Goal: Task Accomplishment & Management: Use online tool/utility

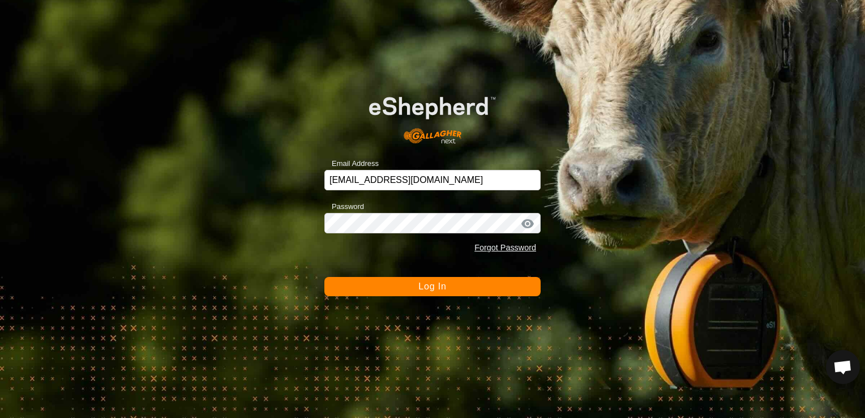
click at [423, 284] on span "Log In" at bounding box center [432, 286] width 28 height 10
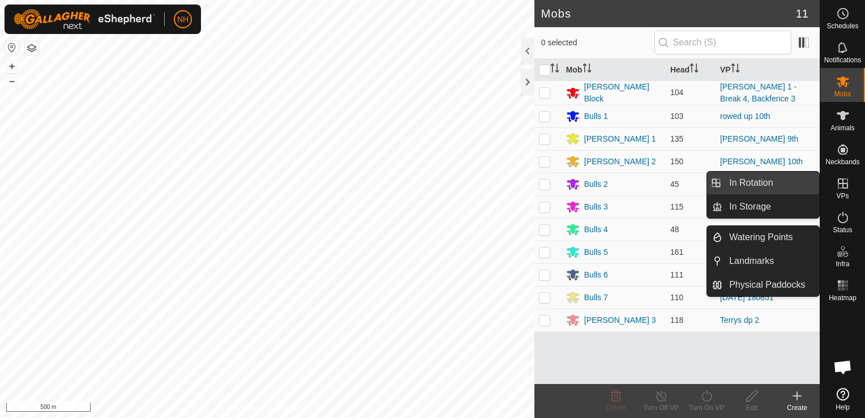
click at [760, 181] on link "In Rotation" at bounding box center [770, 182] width 97 height 23
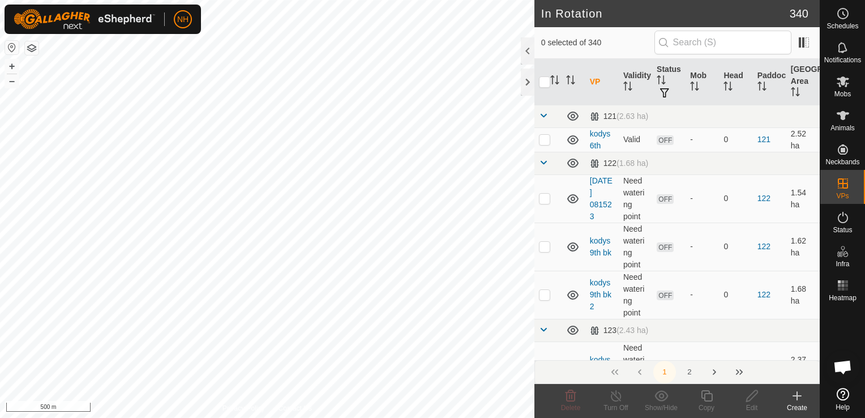
click at [797, 396] on icon at bounding box center [797, 396] width 8 height 0
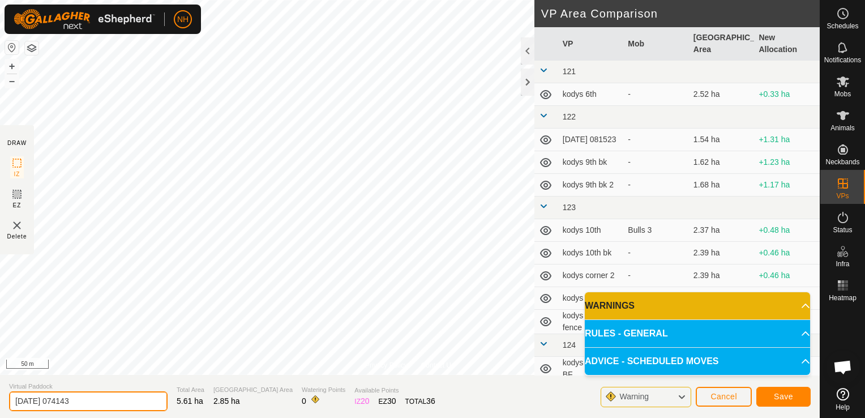
click at [128, 401] on input "[DATE] 074143" at bounding box center [88, 401] width 158 height 20
type input "2"
type input "ians 11th 2"
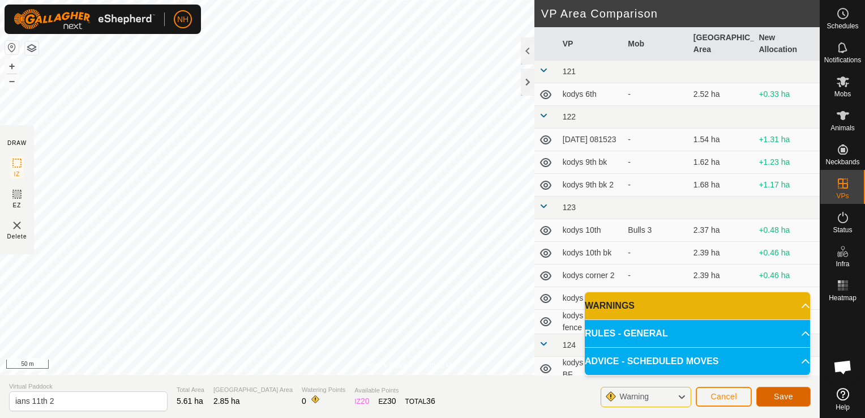
click at [799, 398] on button "Save" at bounding box center [783, 397] width 54 height 20
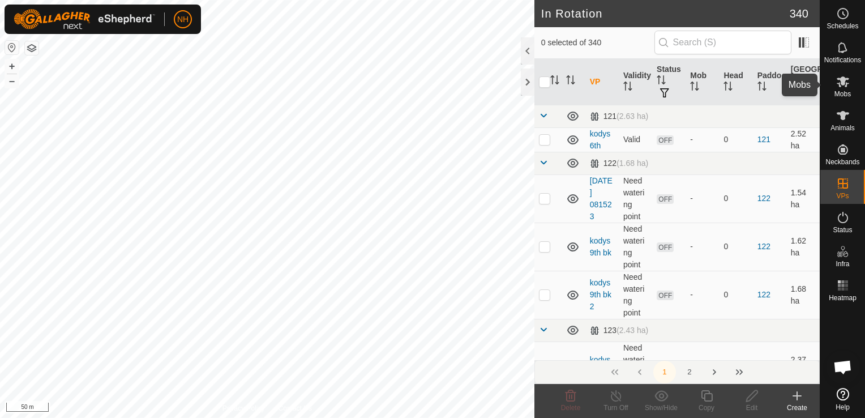
click at [839, 91] on span "Mobs" at bounding box center [842, 94] width 16 height 7
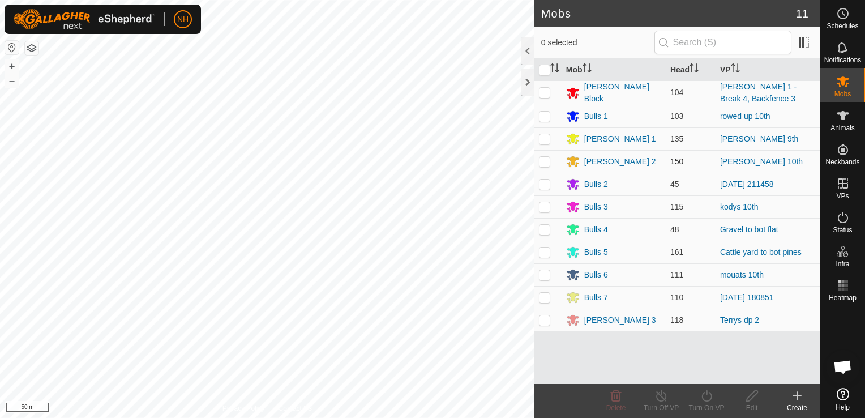
click at [543, 160] on p-checkbox at bounding box center [544, 161] width 11 height 9
checkbox input "true"
click at [704, 396] on icon at bounding box center [707, 396] width 14 height 14
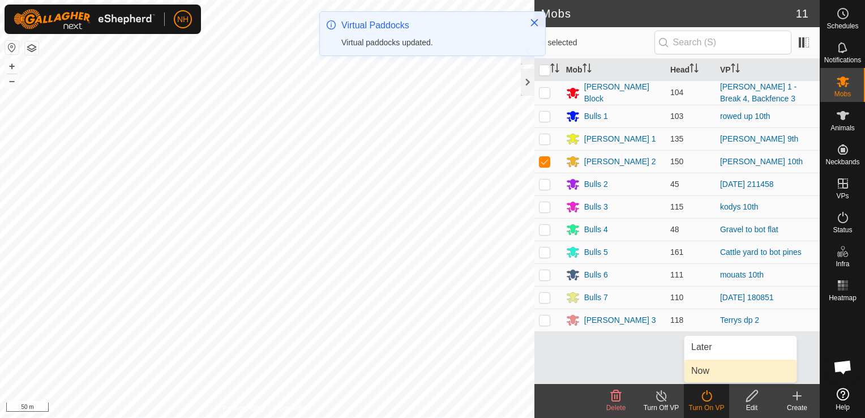
click at [701, 370] on link "Now" at bounding box center [740, 370] width 112 height 23
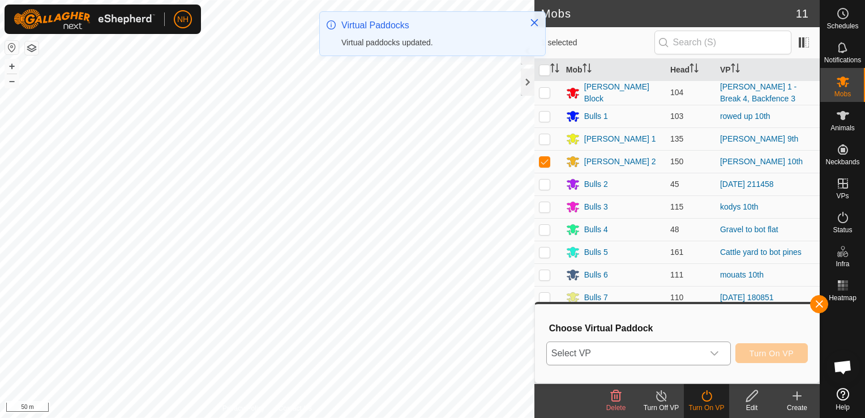
click at [662, 352] on span "Select VP" at bounding box center [625, 353] width 156 height 23
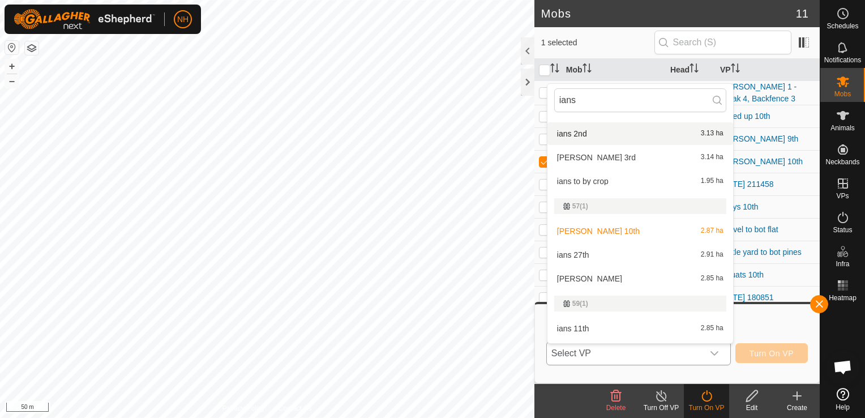
scroll to position [566, 0]
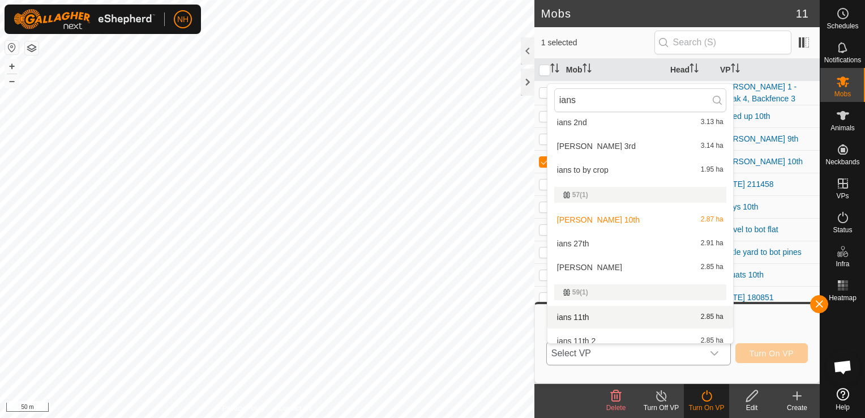
type input "ians"
click at [600, 317] on li "ians 11th 2.85 ha" at bounding box center [640, 317] width 186 height 23
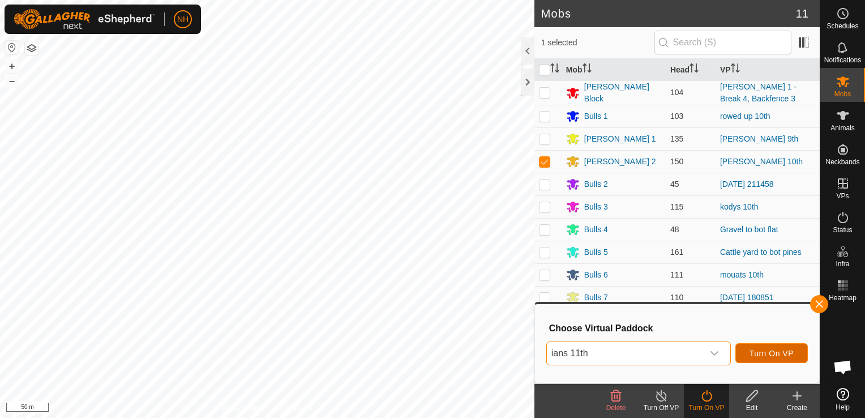
click at [764, 354] on span "Turn On VP" at bounding box center [771, 353] width 44 height 9
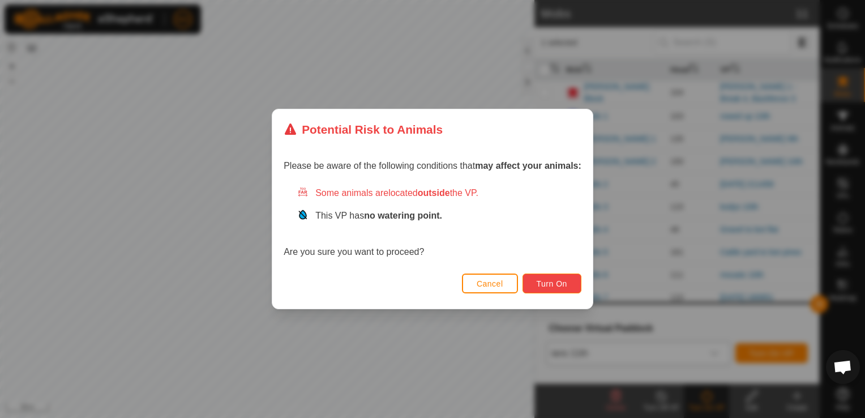
click at [555, 281] on span "Turn On" at bounding box center [552, 283] width 31 height 9
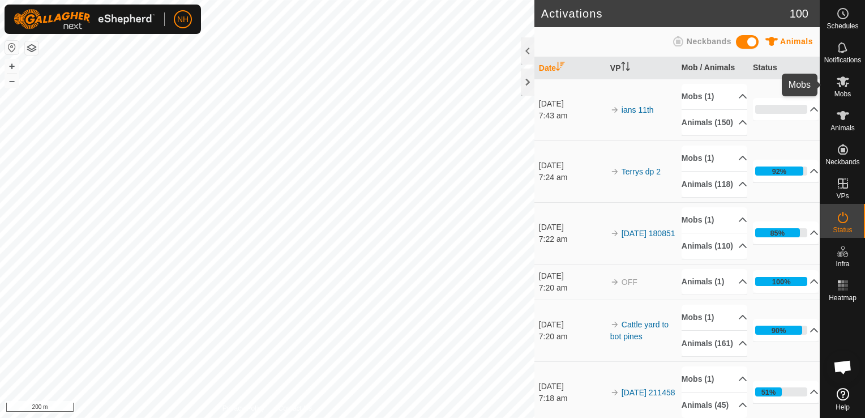
click at [840, 91] on span "Mobs" at bounding box center [842, 94] width 16 height 7
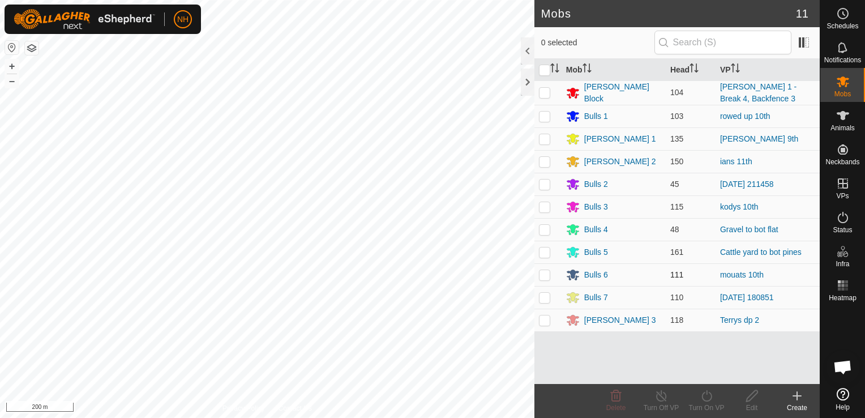
click at [542, 272] on p-checkbox at bounding box center [544, 274] width 11 height 9
checkbox input "true"
click at [708, 395] on icon at bounding box center [707, 396] width 14 height 14
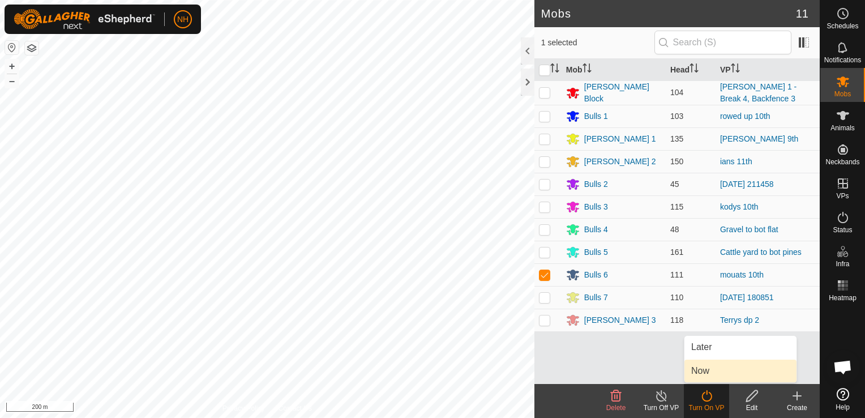
click at [705, 370] on span "Now" at bounding box center [700, 371] width 18 height 14
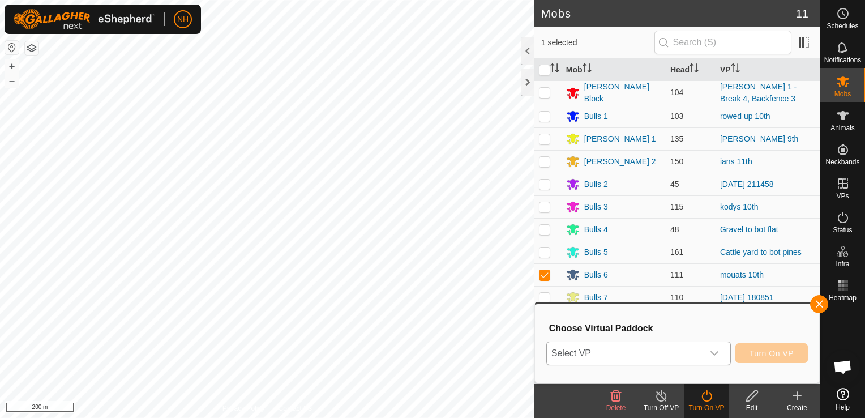
click at [682, 353] on span "Select VP" at bounding box center [625, 353] width 156 height 23
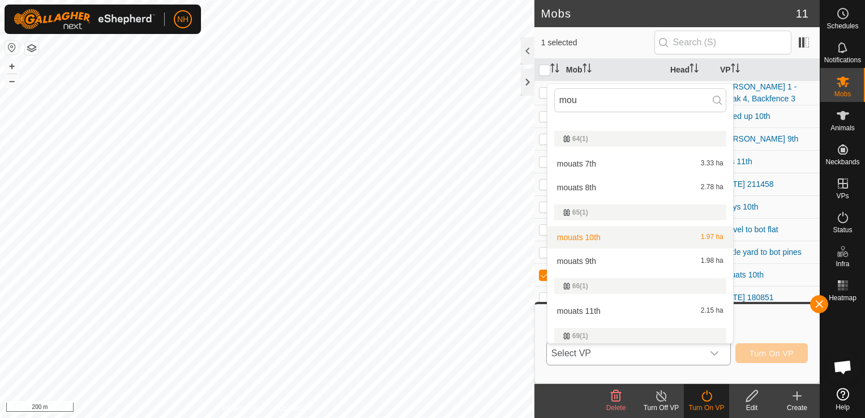
scroll to position [283, 0]
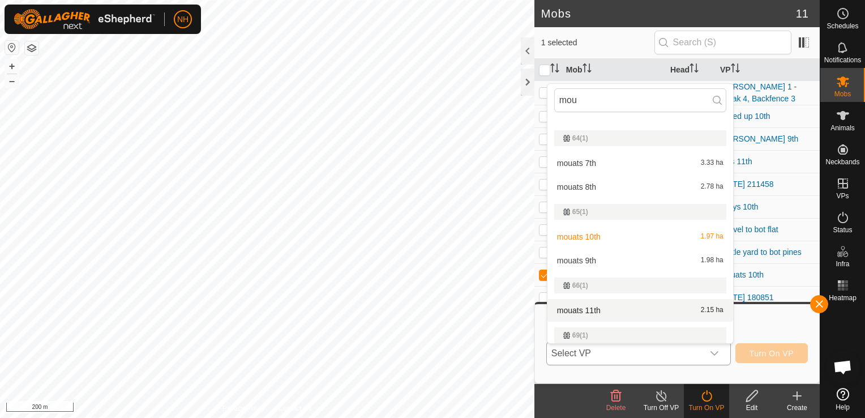
type input "mou"
click at [602, 310] on li "mouats 11th 2.15 ha" at bounding box center [640, 310] width 186 height 23
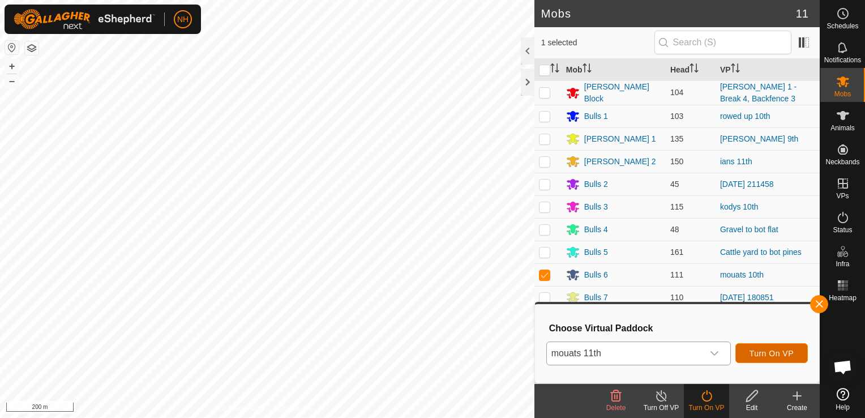
click at [756, 354] on span "Turn On VP" at bounding box center [771, 353] width 44 height 9
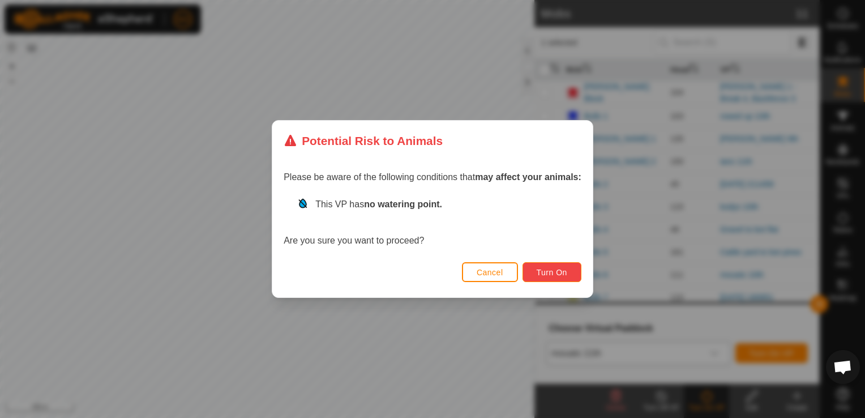
click at [557, 272] on span "Turn On" at bounding box center [552, 272] width 31 height 9
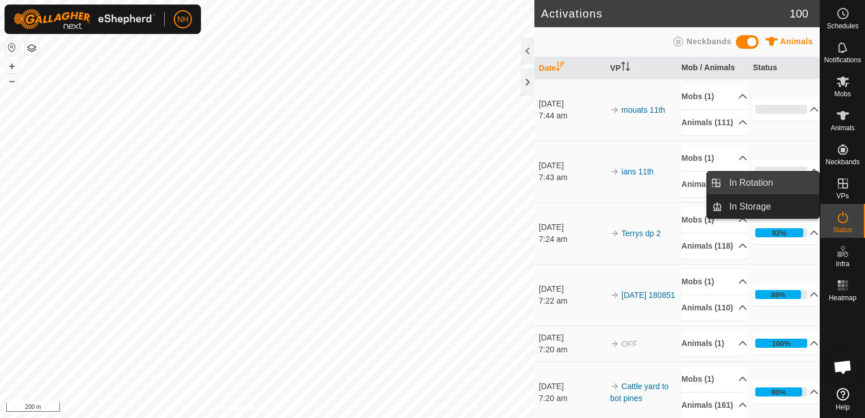
click at [781, 181] on link "In Rotation" at bounding box center [770, 182] width 97 height 23
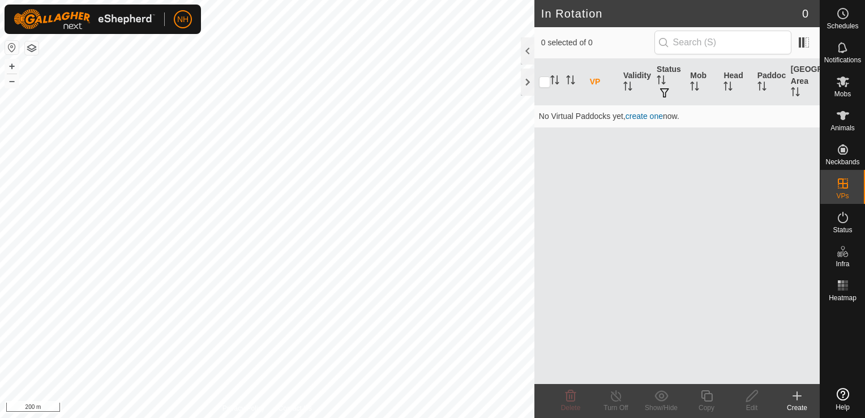
click at [795, 396] on icon at bounding box center [797, 396] width 8 height 0
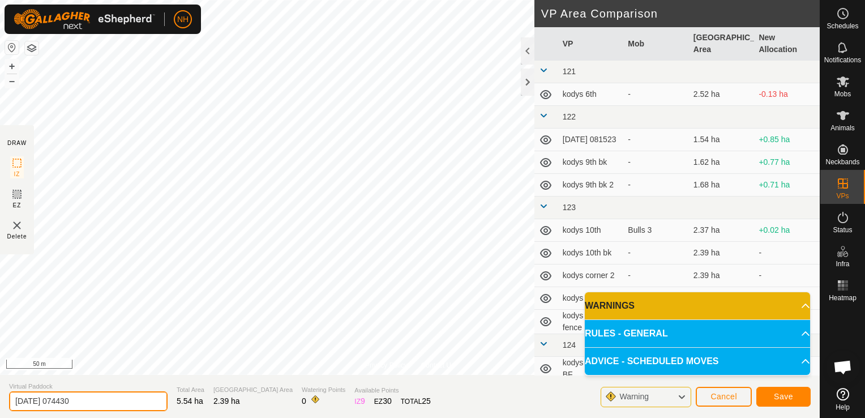
click at [136, 402] on input "2025-09-11 074430" at bounding box center [88, 401] width 158 height 20
type input "2"
type input "kodys 11th"
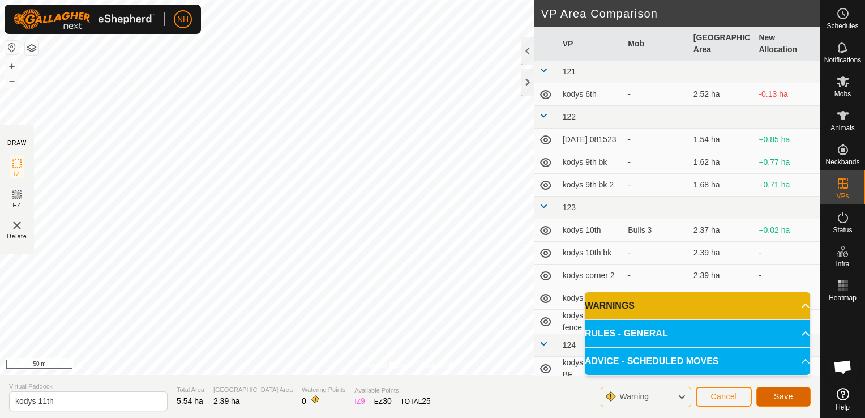
click at [781, 395] on span "Save" at bounding box center [783, 396] width 19 height 9
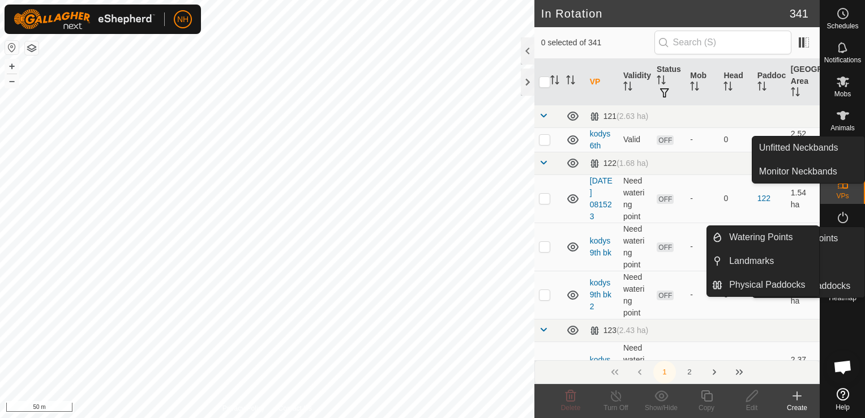
click at [842, 86] on icon at bounding box center [843, 82] width 14 height 14
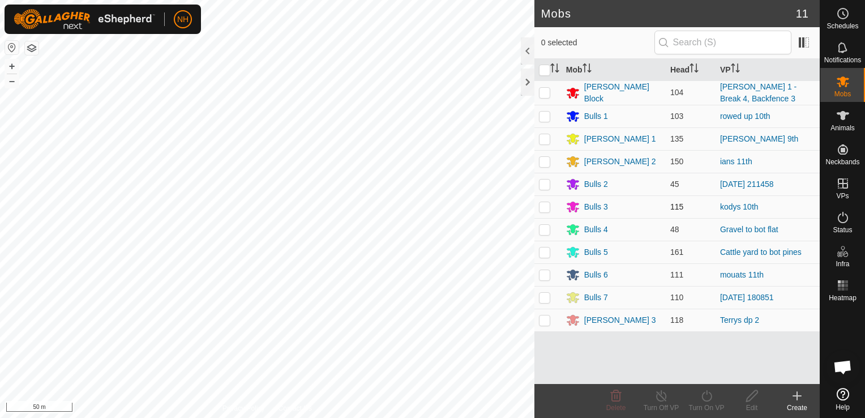
click at [547, 205] on p-checkbox at bounding box center [544, 206] width 11 height 9
checkbox input "true"
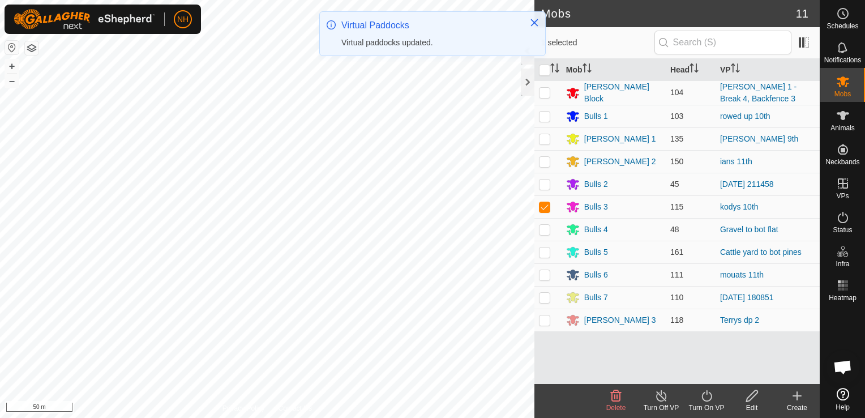
click at [709, 400] on icon at bounding box center [706, 395] width 10 height 11
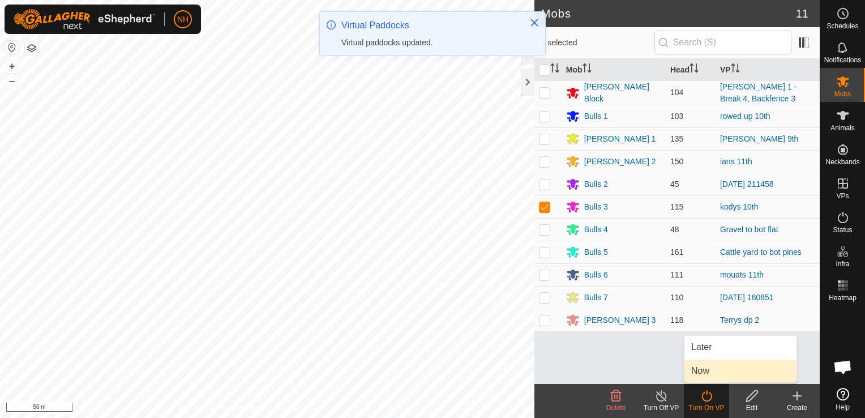
click at [713, 371] on link "Now" at bounding box center [740, 370] width 112 height 23
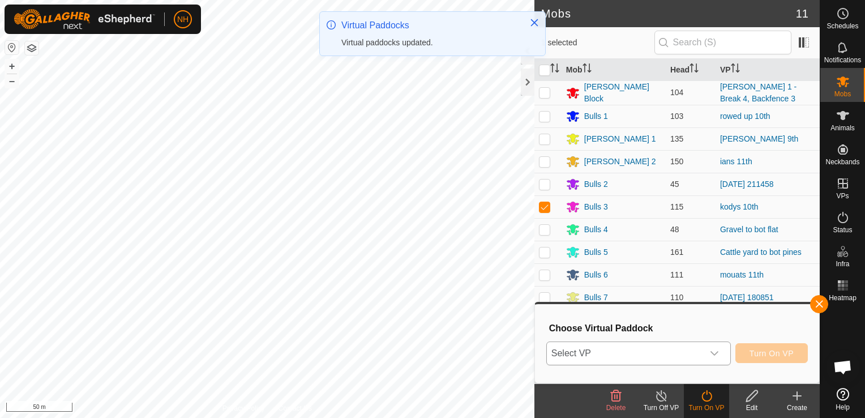
click at [679, 351] on span "Select VP" at bounding box center [625, 353] width 156 height 23
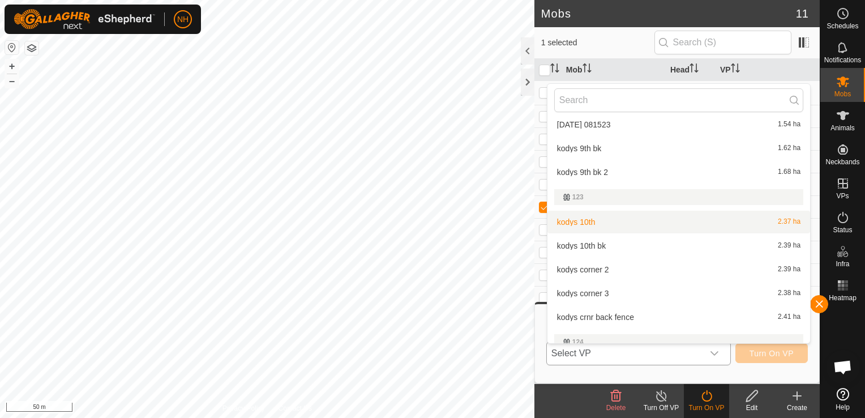
scroll to position [130, 0]
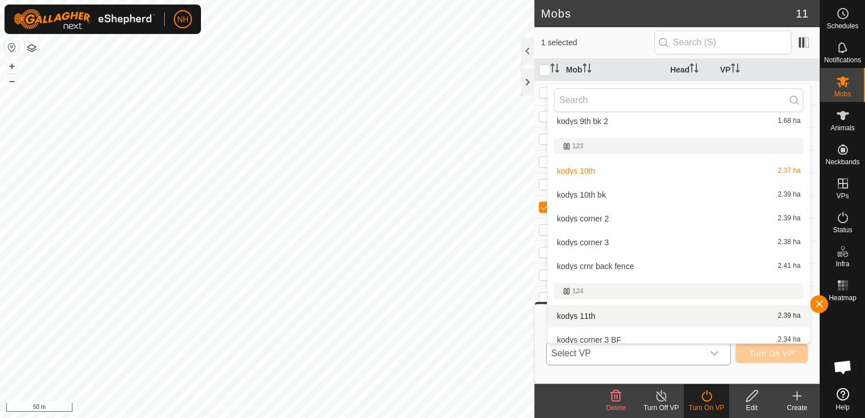
click at [620, 320] on li "kodys 11th 2.39 ha" at bounding box center [678, 315] width 263 height 23
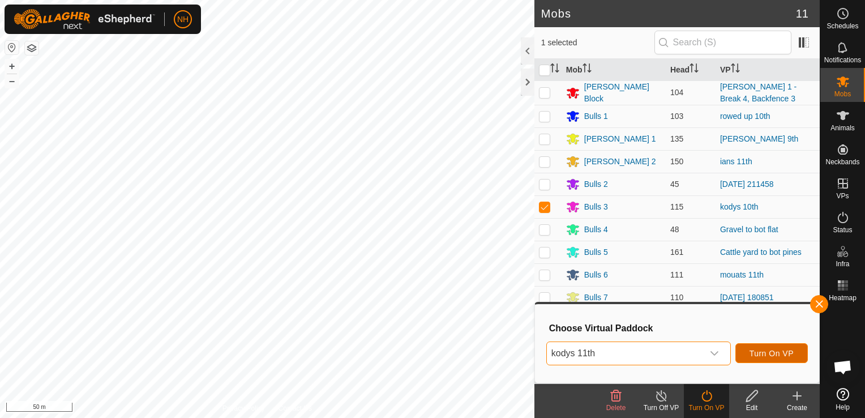
click at [779, 353] on span "Turn On VP" at bounding box center [771, 353] width 44 height 9
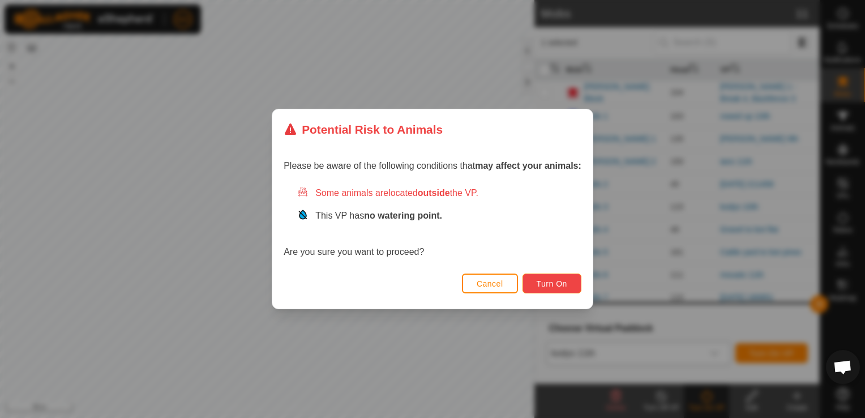
click at [572, 283] on button "Turn On" at bounding box center [551, 283] width 59 height 20
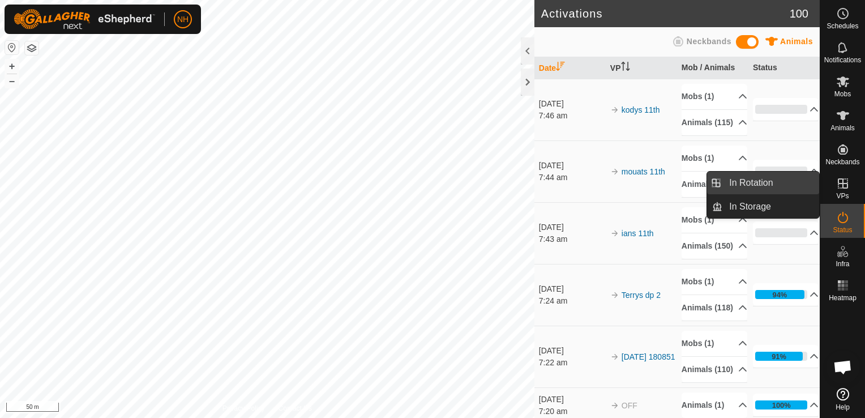
click at [787, 181] on link "In Rotation" at bounding box center [770, 182] width 97 height 23
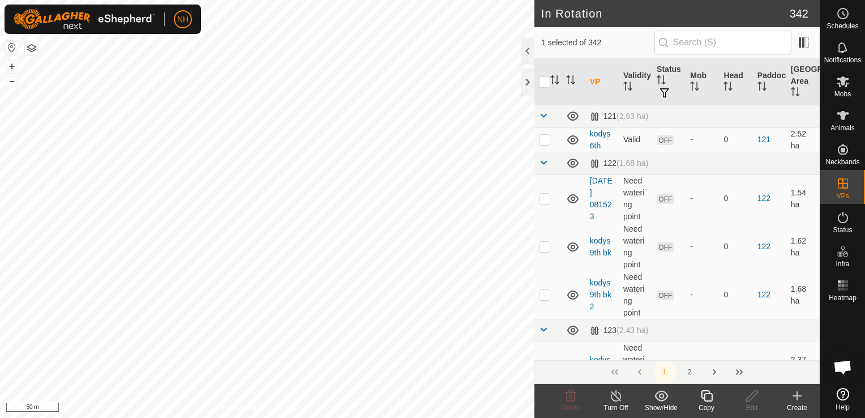
click at [795, 397] on icon at bounding box center [797, 396] width 14 height 14
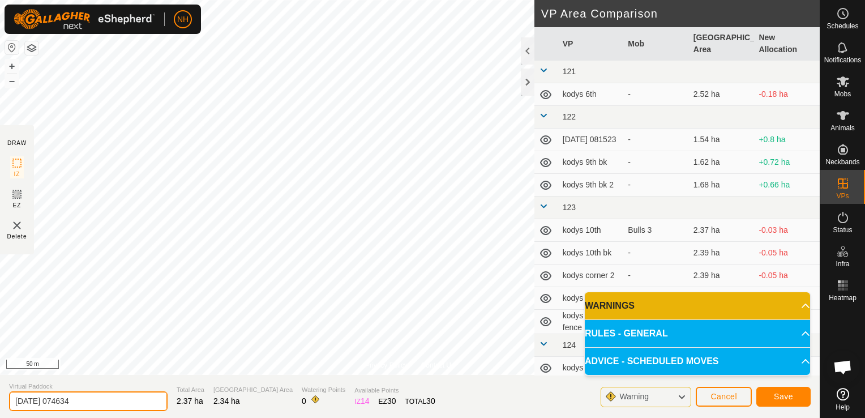
click at [112, 398] on input "2025-09-11 074634" at bounding box center [88, 401] width 158 height 20
type input "2"
type input "kodys 11th bk"
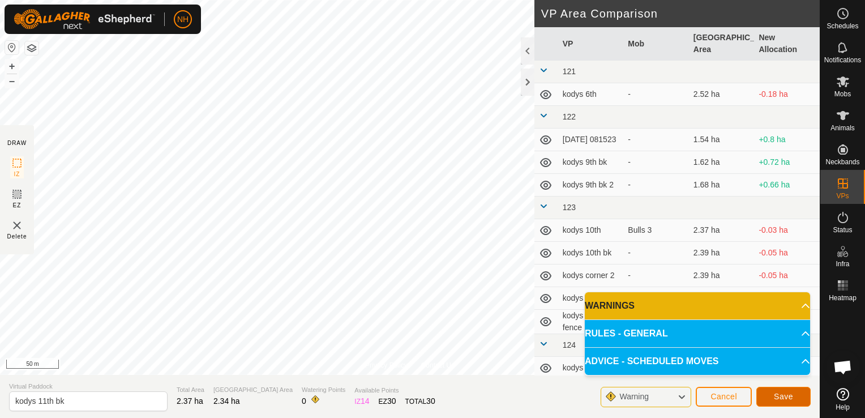
click at [792, 398] on button "Save" at bounding box center [783, 397] width 54 height 20
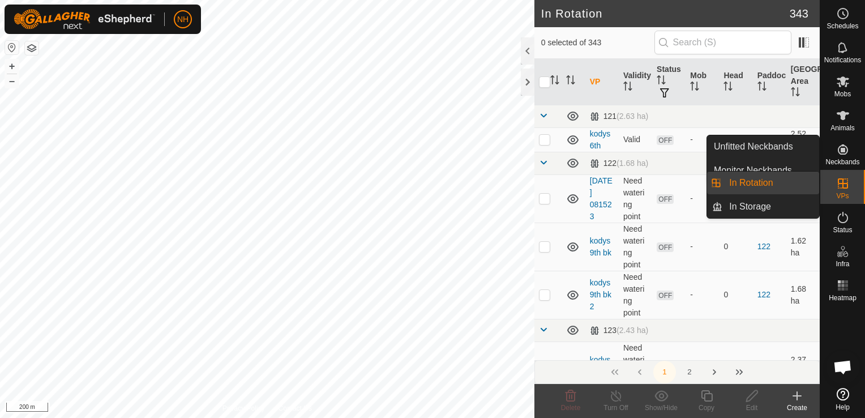
click at [781, 183] on link "In Rotation" at bounding box center [770, 182] width 97 height 23
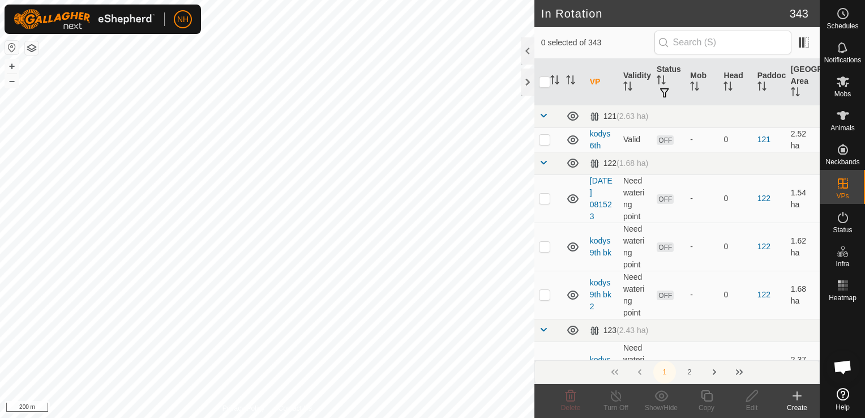
click at [793, 397] on icon at bounding box center [797, 396] width 14 height 14
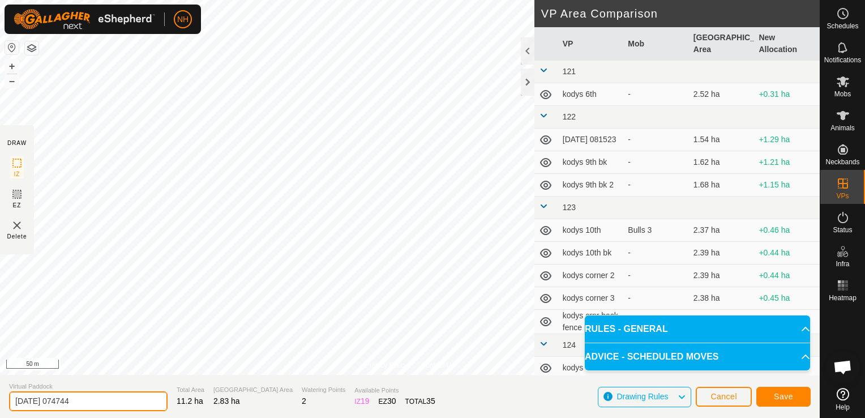
click at [132, 402] on input "2025-09-11 074744" at bounding box center [88, 401] width 158 height 20
type input "2"
type input "rowed up 11th"
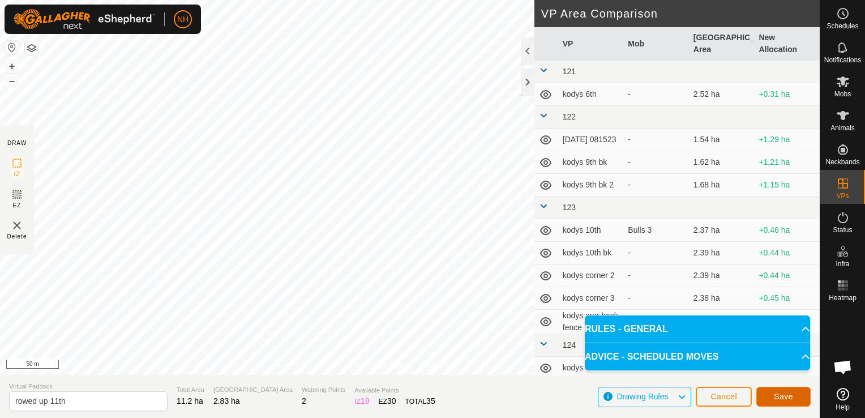
click at [786, 396] on span "Save" at bounding box center [783, 396] width 19 height 9
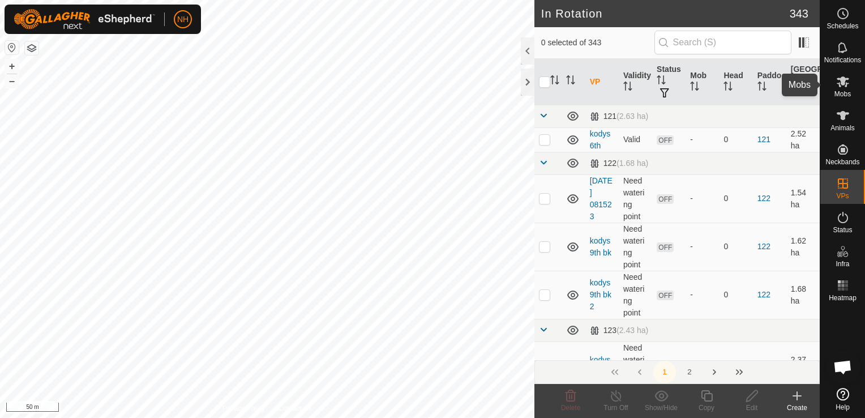
click at [847, 87] on icon at bounding box center [843, 82] width 14 height 14
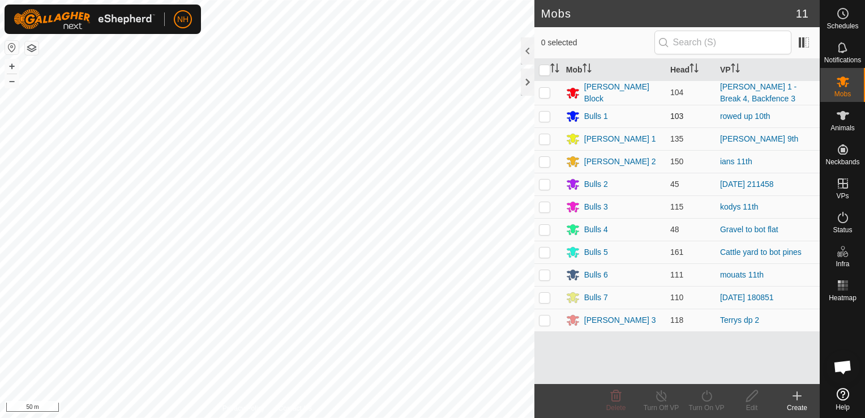
click at [544, 114] on p-checkbox at bounding box center [544, 115] width 11 height 9
checkbox input "true"
click at [705, 395] on icon at bounding box center [707, 396] width 14 height 14
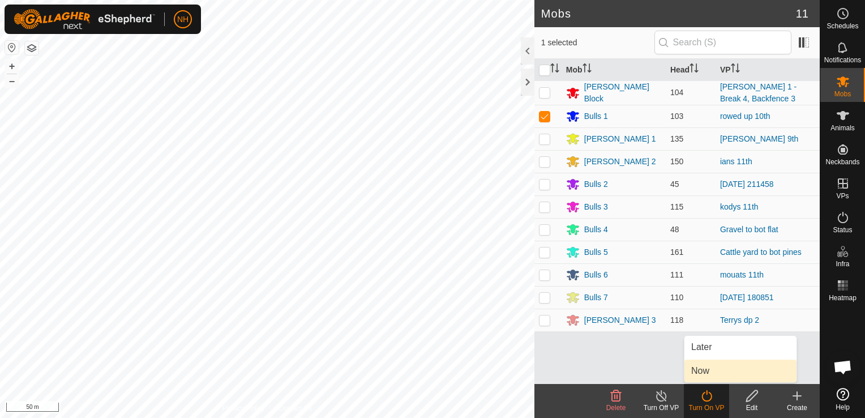
click at [709, 369] on link "Now" at bounding box center [740, 370] width 112 height 23
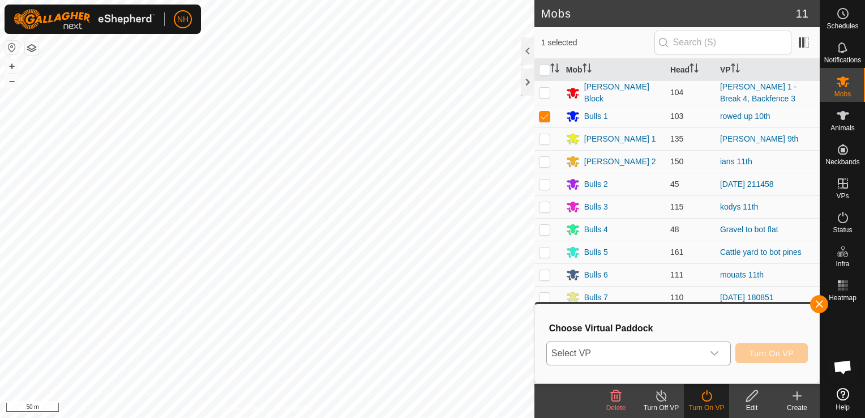
click at [668, 351] on span "Select VP" at bounding box center [625, 353] width 156 height 23
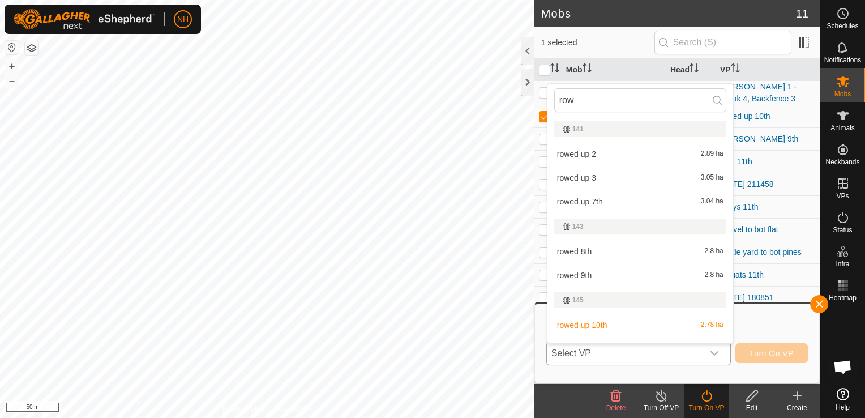
type input "rowe"
type input "d"
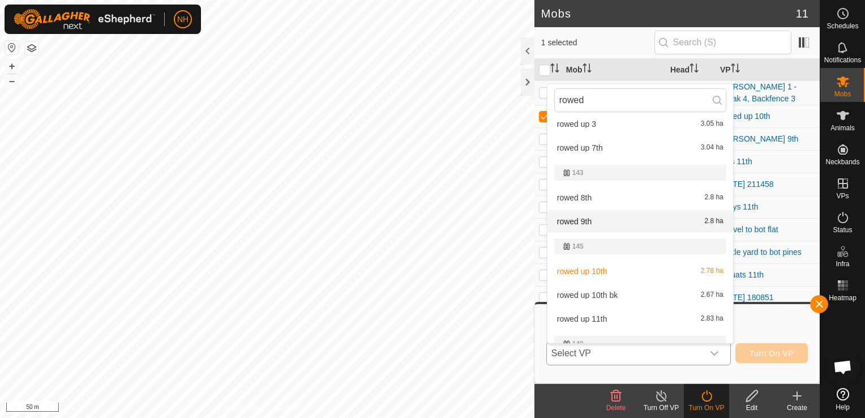
scroll to position [113, 0]
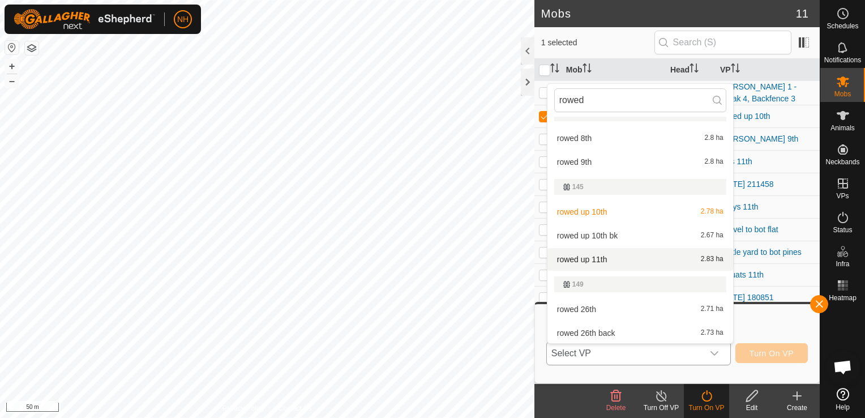
type input "rowed"
click at [608, 259] on li "rowed up 11th 2.83 ha" at bounding box center [640, 259] width 186 height 23
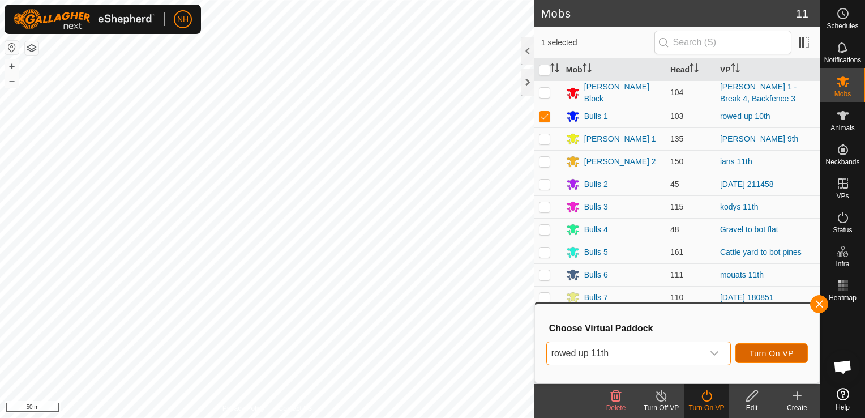
click at [760, 351] on span "Turn On VP" at bounding box center [771, 353] width 44 height 9
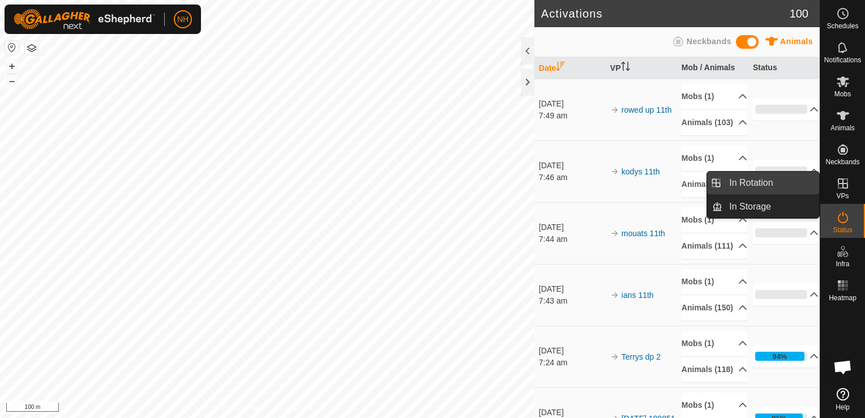
click at [758, 185] on link "In Rotation" at bounding box center [770, 182] width 97 height 23
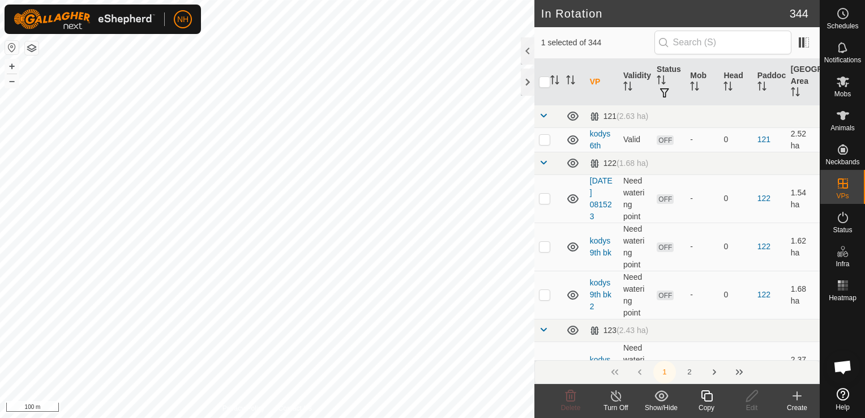
click at [795, 396] on icon at bounding box center [797, 396] width 8 height 0
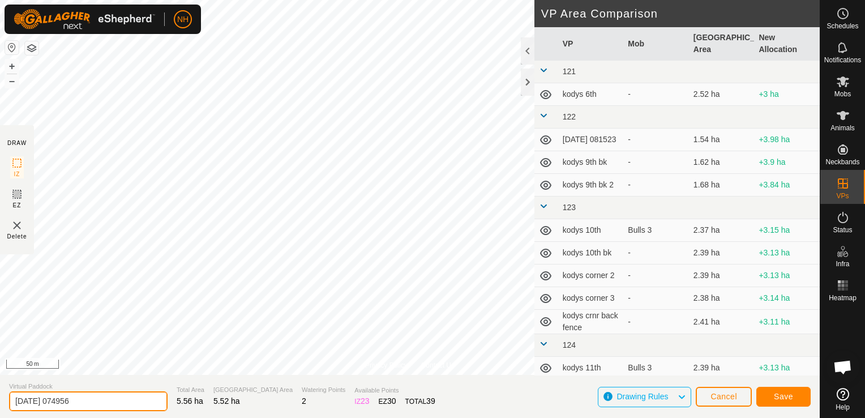
click at [124, 401] on input "2025-09-11 074956" at bounding box center [88, 401] width 158 height 20
type input "2"
type input "moores 11th 2"
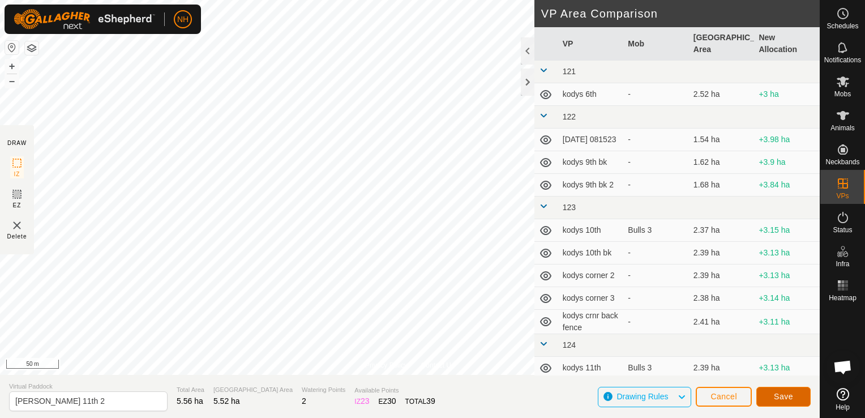
click at [783, 394] on span "Save" at bounding box center [783, 396] width 19 height 9
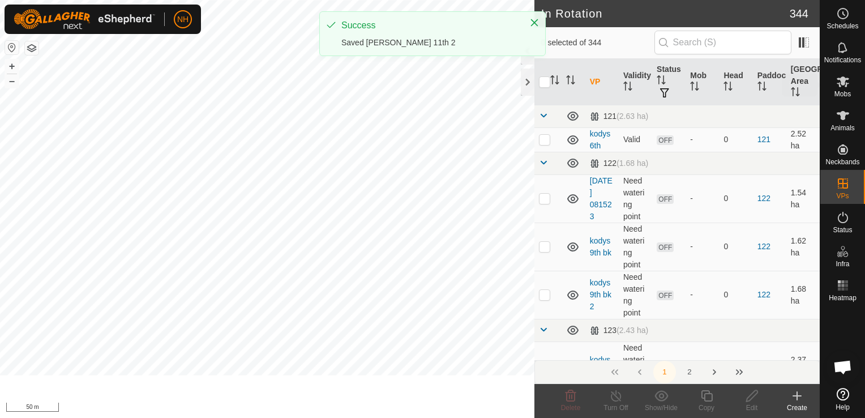
click at [847, 84] on icon at bounding box center [843, 82] width 14 height 14
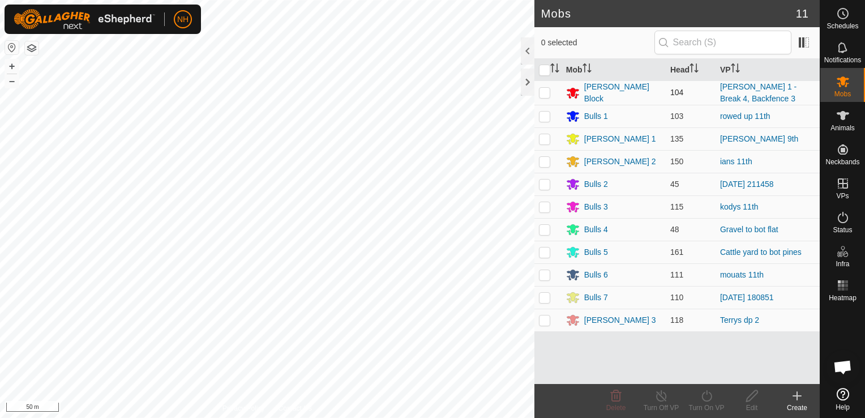
click at [544, 93] on p-checkbox at bounding box center [544, 92] width 11 height 9
checkbox input "true"
click at [701, 397] on icon at bounding box center [707, 396] width 14 height 14
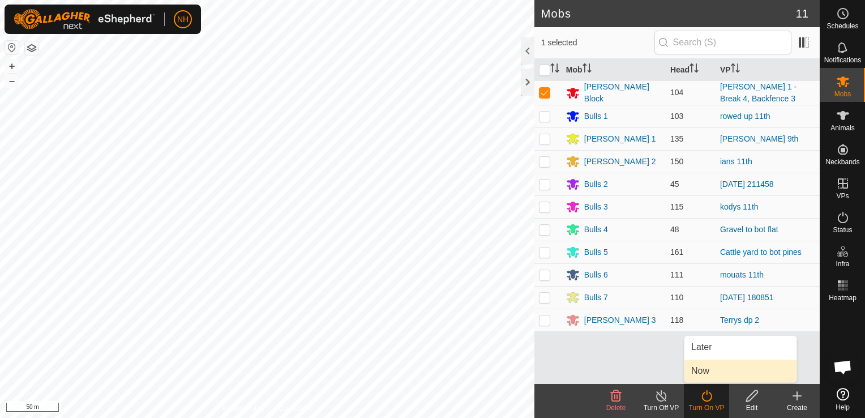
click at [707, 373] on link "Now" at bounding box center [740, 370] width 112 height 23
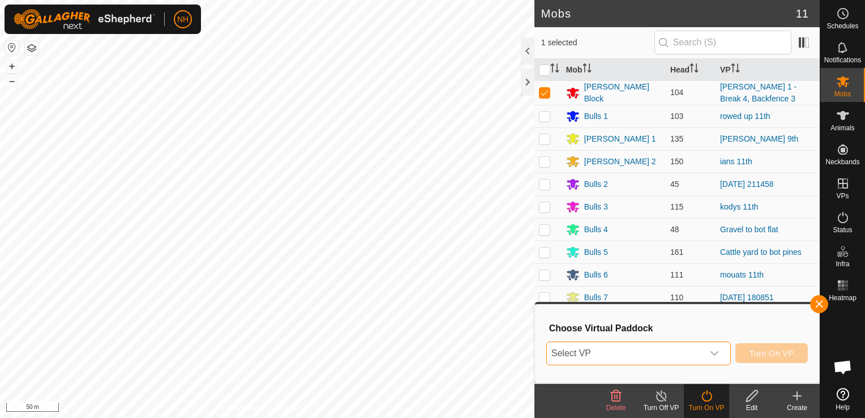
click at [603, 348] on span "Select VP" at bounding box center [625, 353] width 156 height 23
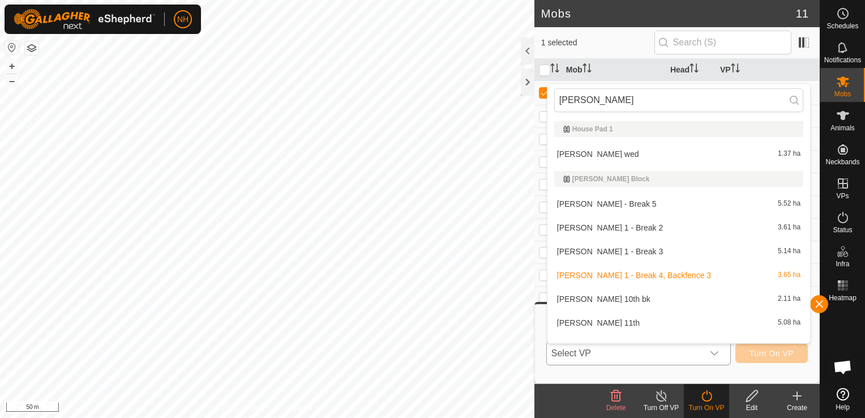
type input "moores"
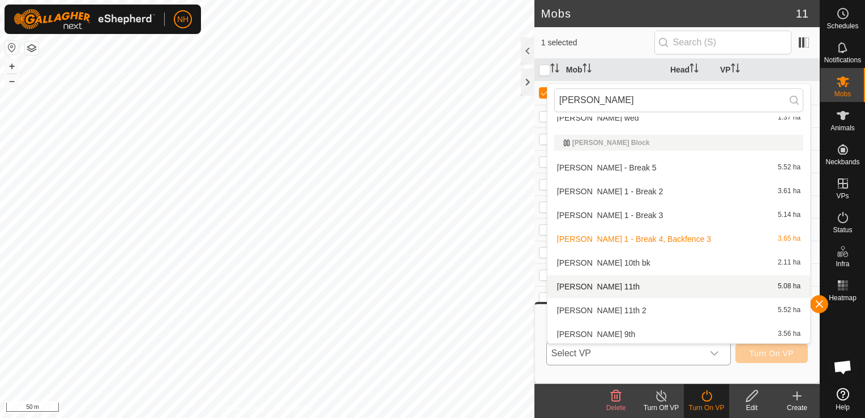
scroll to position [57, 0]
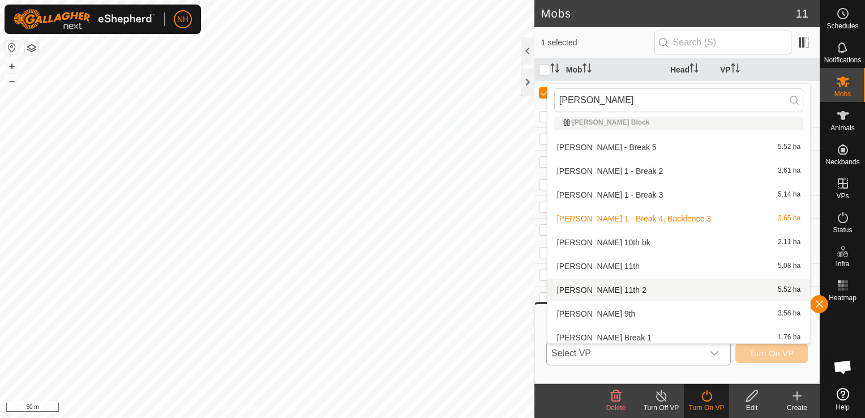
type input "moores"
click at [589, 288] on li "moores 11th 2 5.52 ha" at bounding box center [678, 289] width 263 height 23
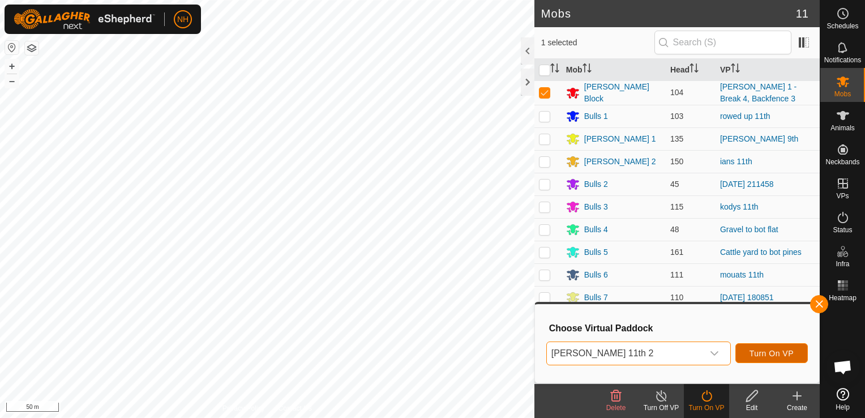
click at [779, 350] on span "Turn On VP" at bounding box center [771, 353] width 44 height 9
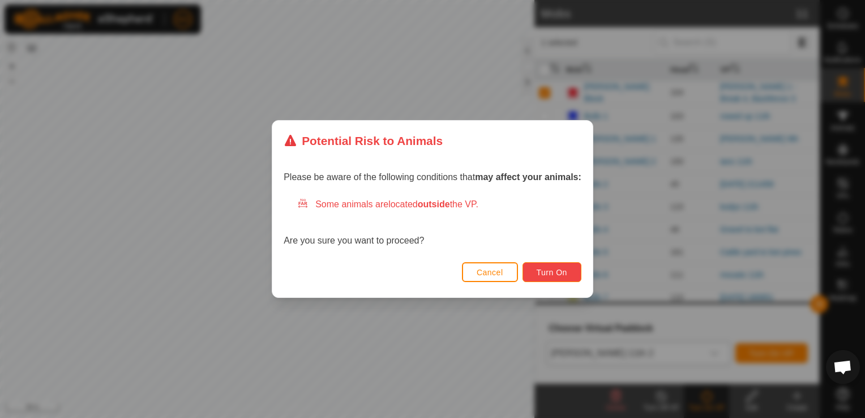
click at [566, 275] on button "Turn On" at bounding box center [551, 272] width 59 height 20
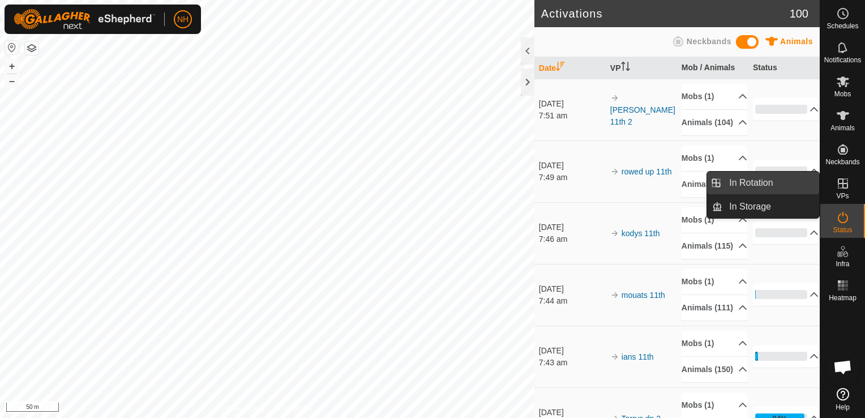
click at [760, 183] on link "In Rotation" at bounding box center [770, 182] width 97 height 23
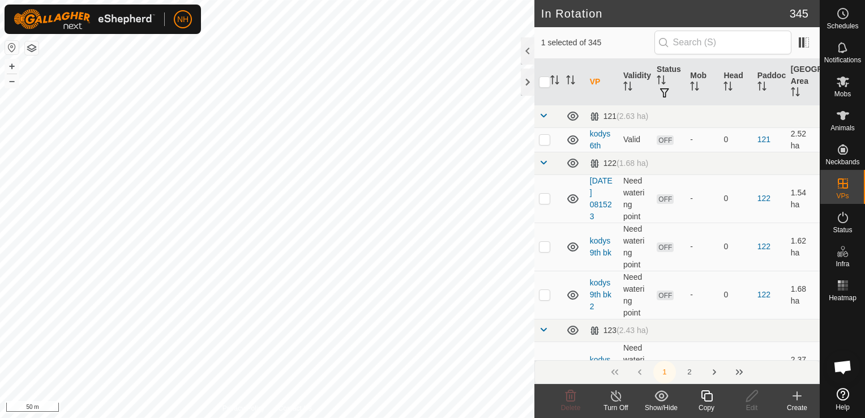
click at [797, 395] on icon at bounding box center [797, 396] width 0 height 8
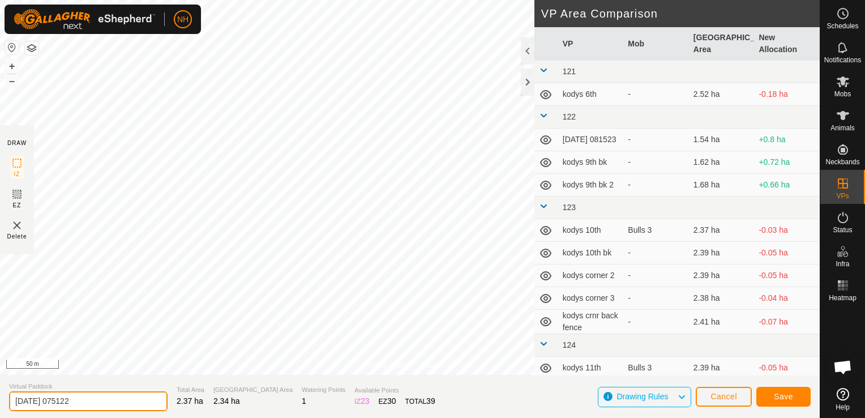
click at [100, 398] on input "2025-09-11 075122" at bounding box center [88, 401] width 158 height 20
type input "2"
type input "moores 11th bk"
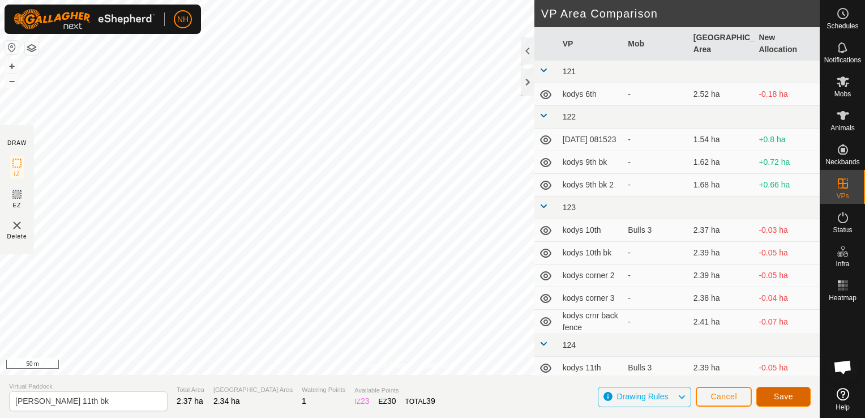
click at [781, 395] on span "Save" at bounding box center [783, 396] width 19 height 9
